Goal: Information Seeking & Learning: Learn about a topic

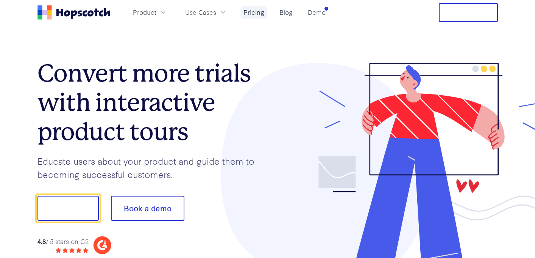
click at [258, 15] on link "Pricing" at bounding box center [254, 12] width 27 height 12
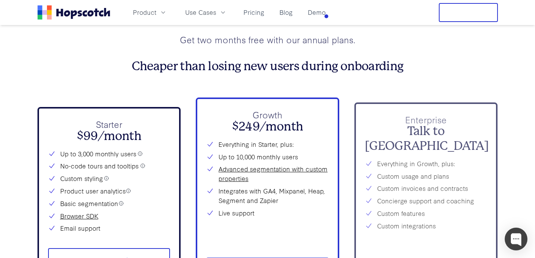
scroll to position [2691, 0]
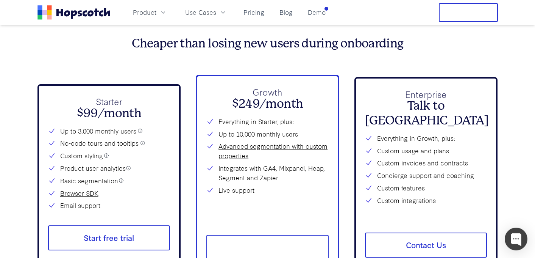
click at [139, 128] on icon at bounding box center [140, 130] width 4 height 4
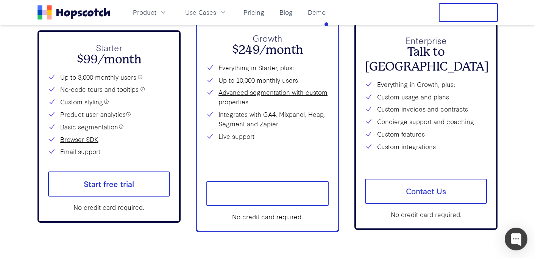
scroll to position [2761, 0]
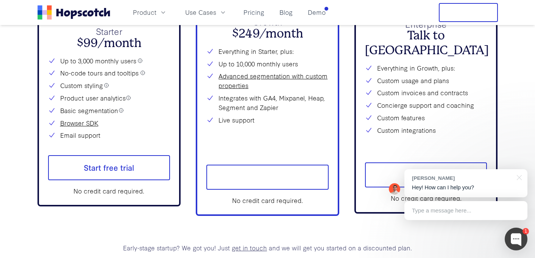
click at [87, 70] on li "No-code tours and tooltips" at bounding box center [109, 72] width 122 height 9
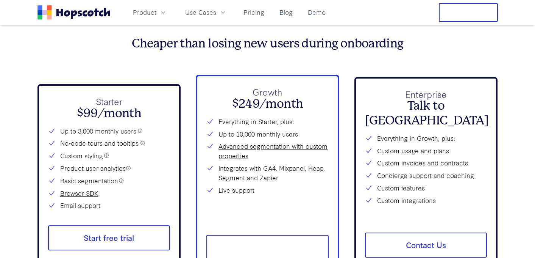
scroll to position [2692, 0]
